Goal: Information Seeking & Learning: Understand process/instructions

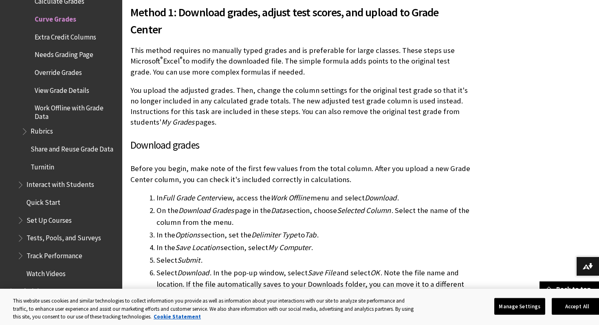
scroll to position [196, 0]
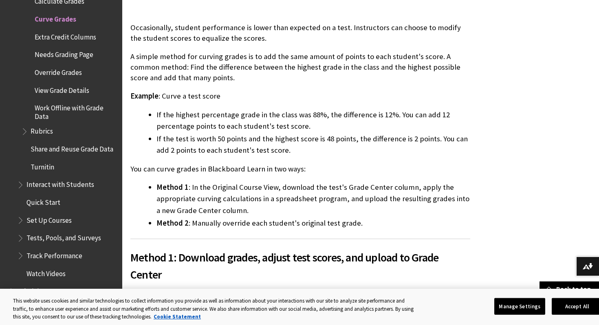
click at [229, 116] on li "If the highest percentage grade in the class was 88%, the difference is 12%. Yo…" at bounding box center [314, 120] width 314 height 23
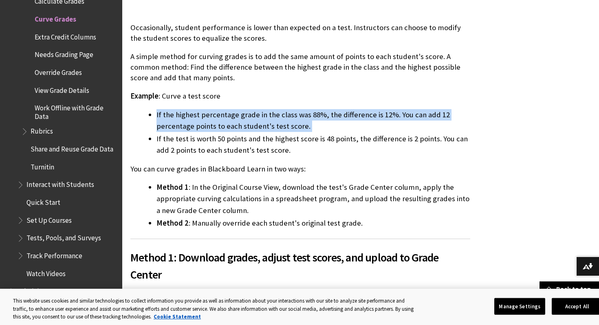
click at [237, 97] on p "Example : Curve a test score" at bounding box center [300, 96] width 340 height 11
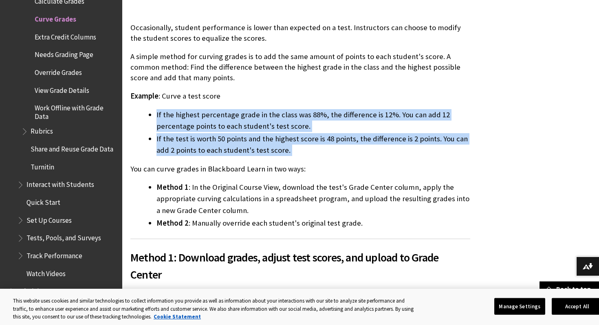
drag, startPoint x: 237, startPoint y: 96, endPoint x: 257, endPoint y: 159, distance: 66.3
click at [323, 152] on li "If the test is worth 50 points and the highest score is 48 points, the differen…" at bounding box center [314, 144] width 314 height 23
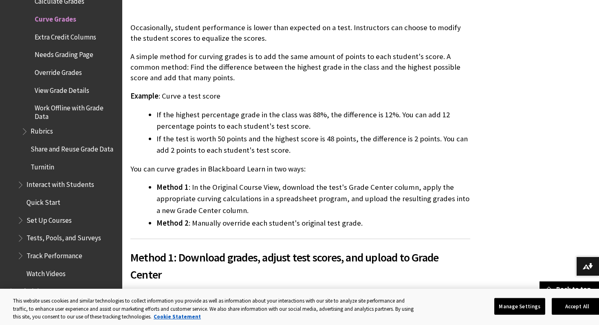
click at [323, 152] on li "If the test is worth 50 points and the highest score is 48 points, the differen…" at bounding box center [314, 144] width 314 height 23
